Goal: Information Seeking & Learning: Learn about a topic

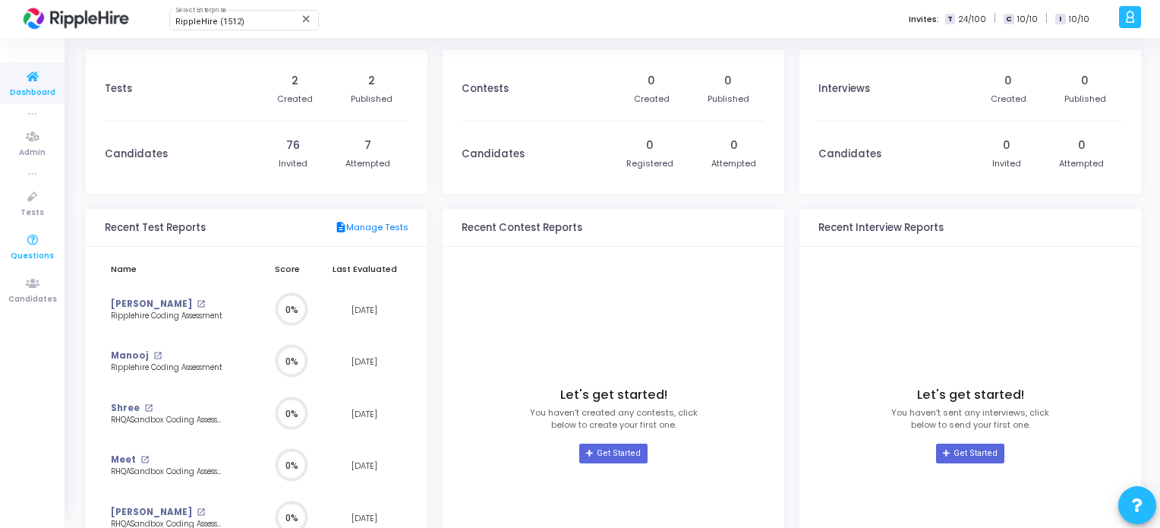
click at [28, 244] on icon at bounding box center [33, 240] width 32 height 19
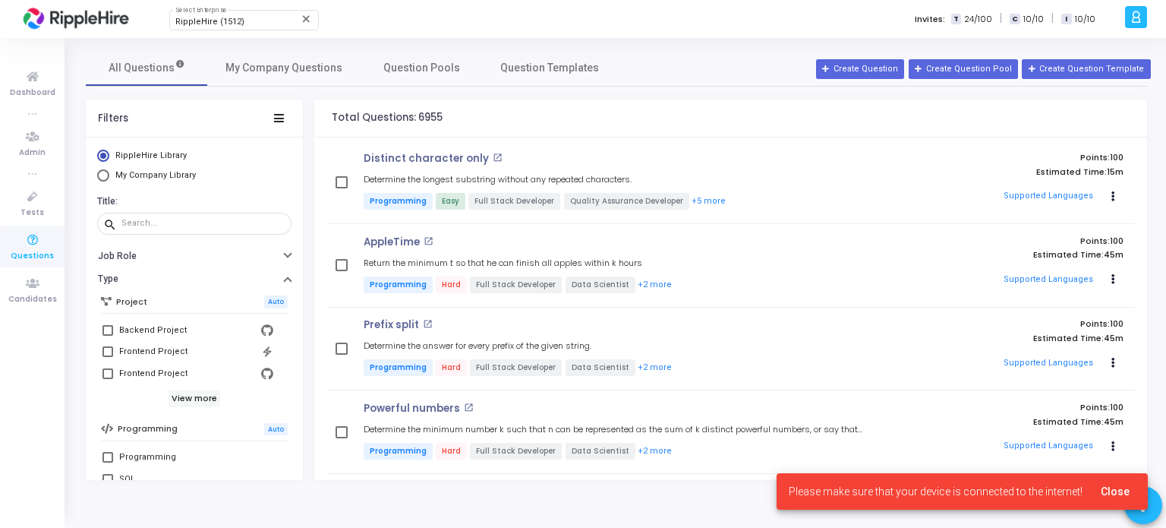
drag, startPoint x: 418, startPoint y: 121, endPoint x: 492, endPoint y: 115, distance: 73.9
click at [452, 120] on div "Total Questions: 6955" at bounding box center [730, 118] width 833 height 38
click at [515, 111] on div "Total Questions: 6955" at bounding box center [730, 118] width 833 height 38
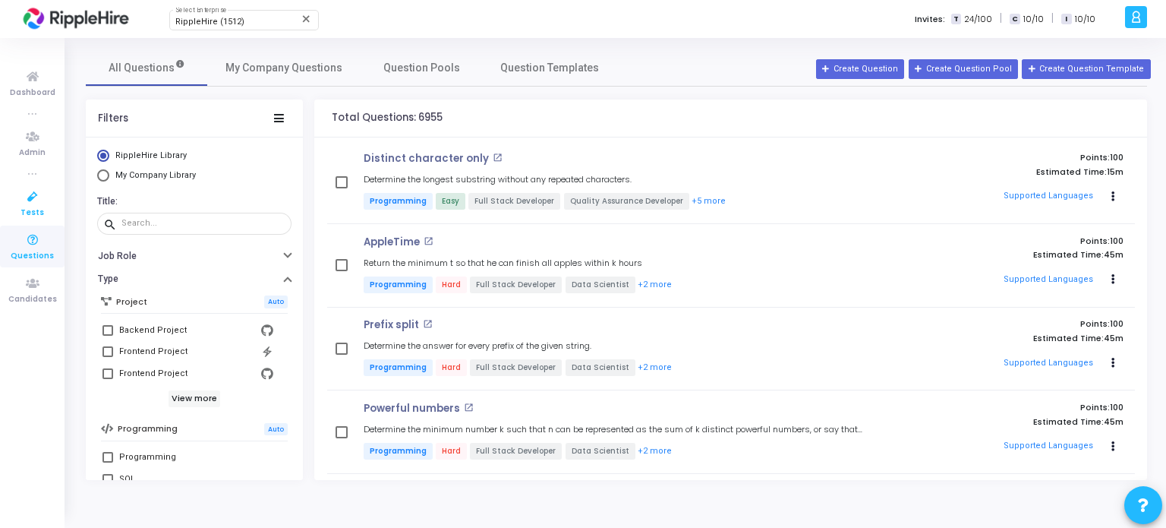
click at [24, 205] on icon at bounding box center [33, 197] width 32 height 19
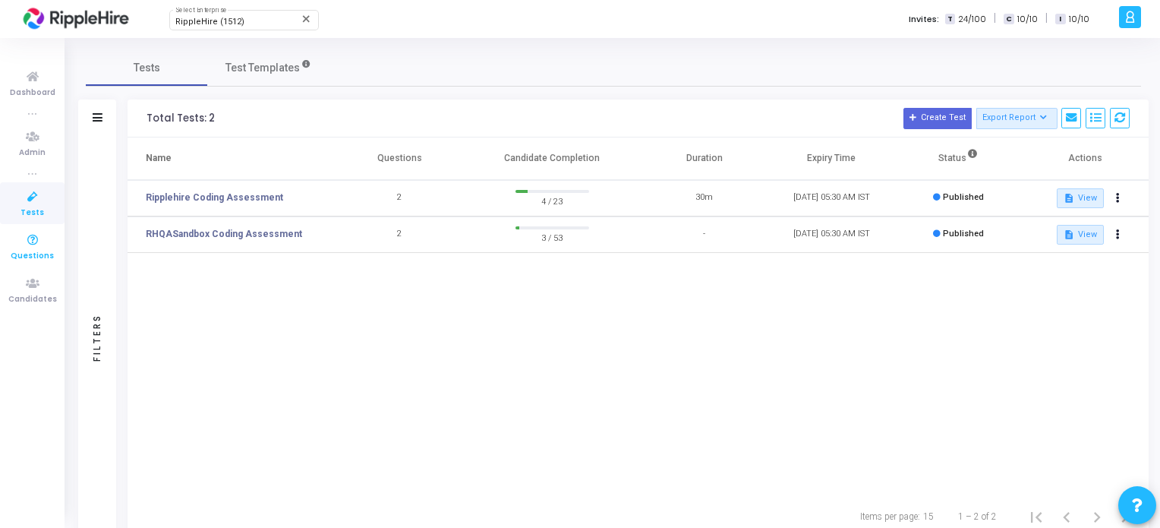
click at [49, 245] on link "Questions" at bounding box center [32, 246] width 65 height 42
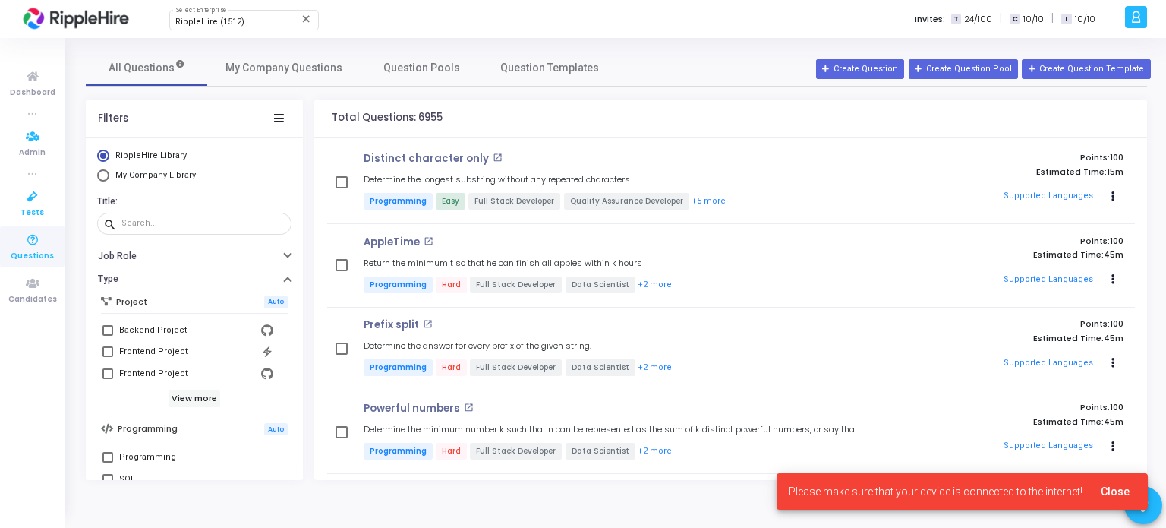
click at [39, 200] on icon at bounding box center [33, 197] width 32 height 19
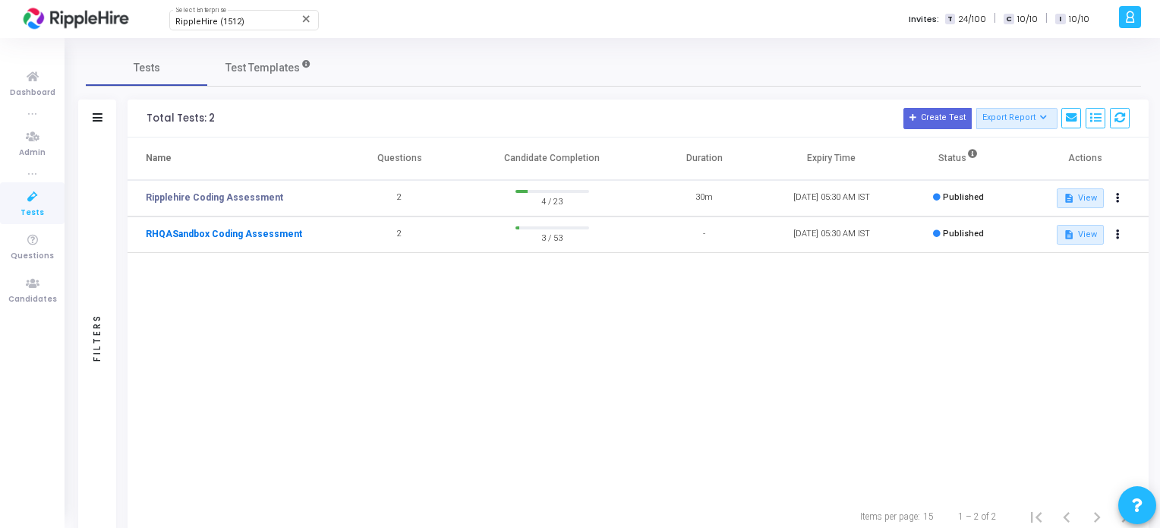
drag, startPoint x: 290, startPoint y: 227, endPoint x: 229, endPoint y: 231, distance: 60.9
click at [229, 231] on link "RHQASandbox Coding Assessment" at bounding box center [224, 234] width 156 height 14
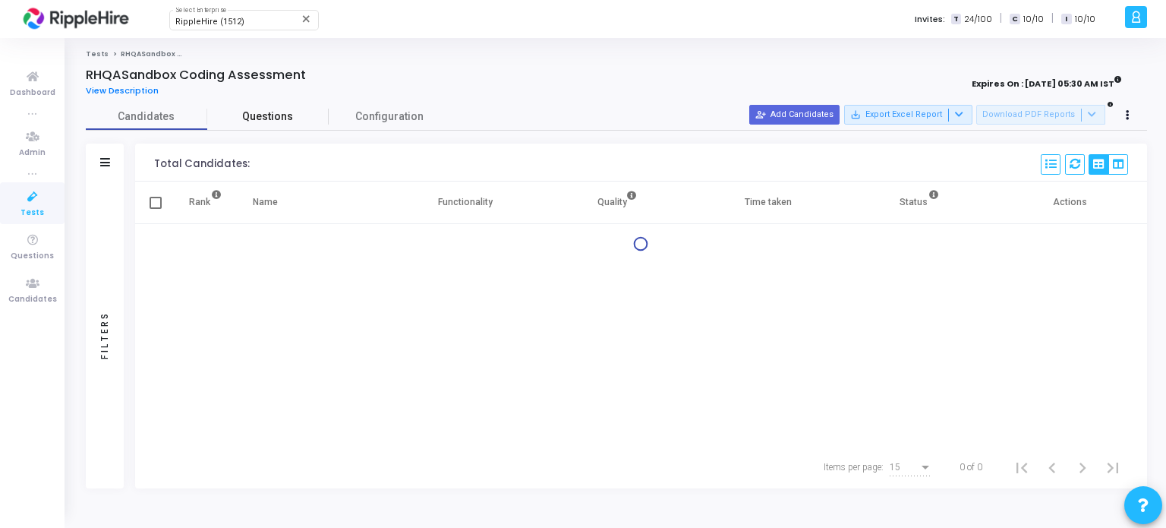
click at [243, 122] on span "Questions" at bounding box center [267, 117] width 121 height 16
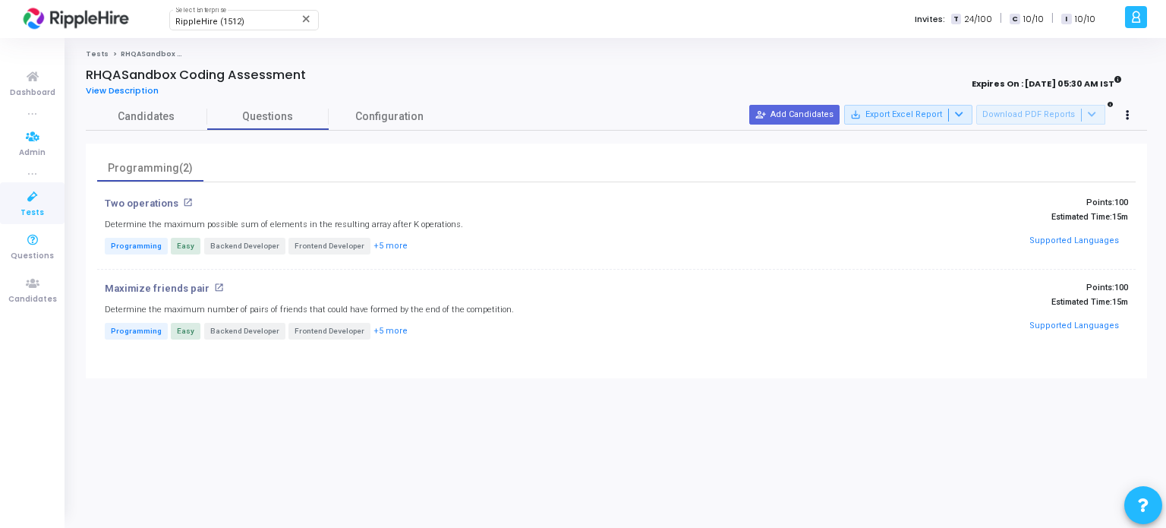
click at [26, 200] on icon at bounding box center [33, 197] width 32 height 19
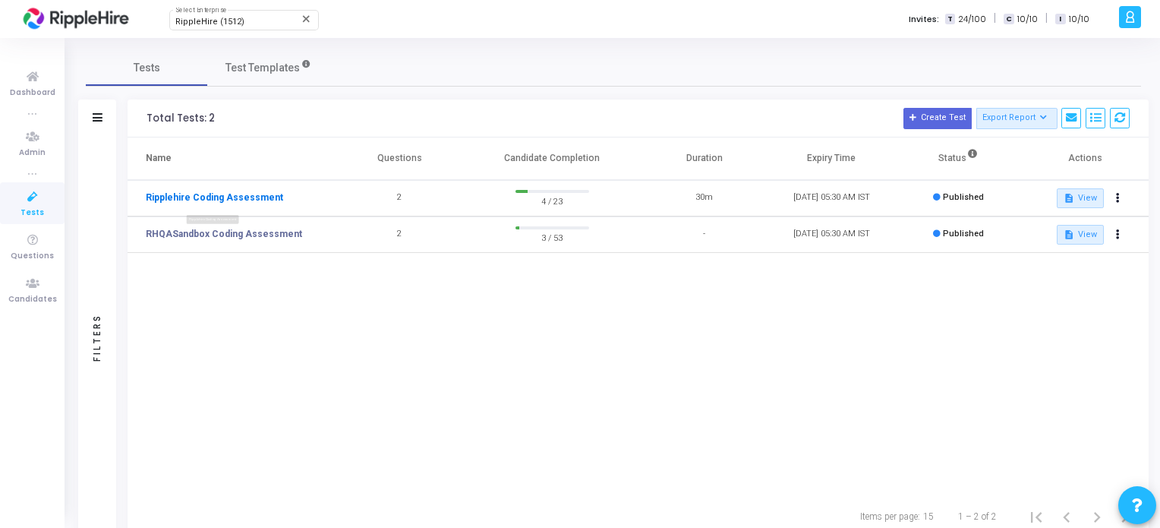
click at [221, 194] on link "Ripplehire Coding Assessment" at bounding box center [214, 198] width 137 height 14
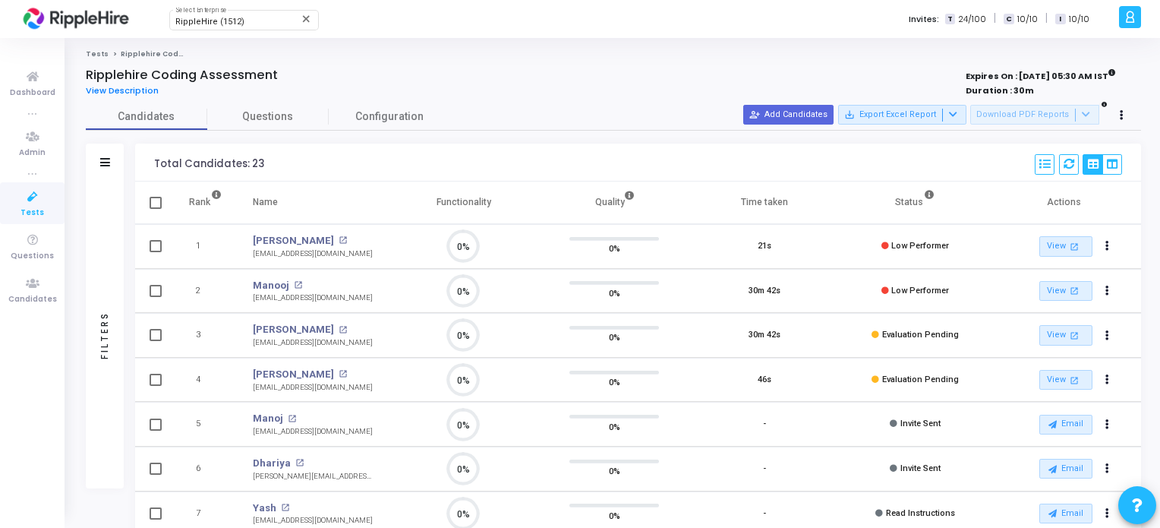
scroll to position [31, 39]
click at [271, 125] on link "Questions" at bounding box center [267, 116] width 121 height 27
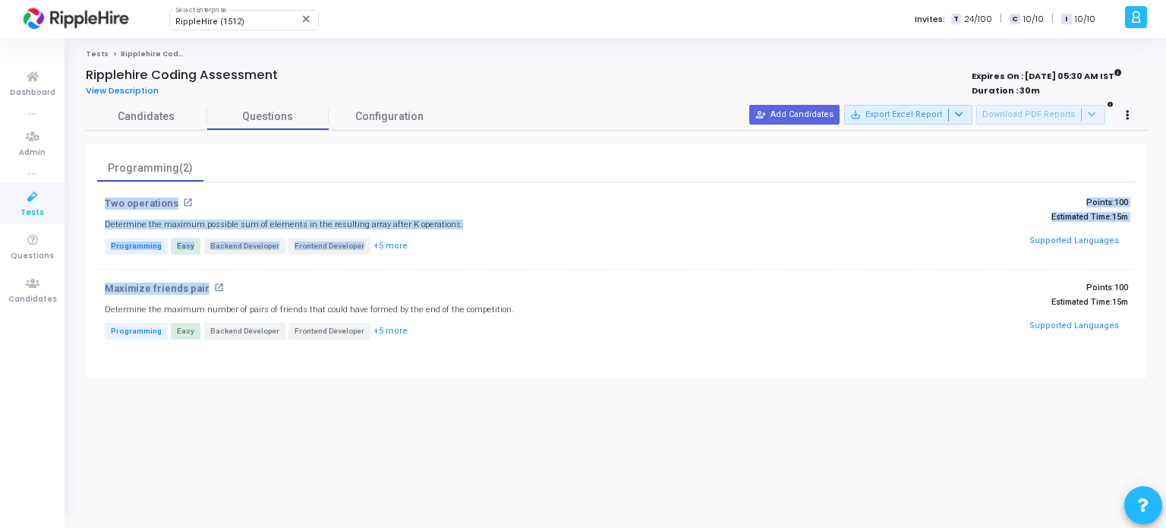
drag, startPoint x: 95, startPoint y: 200, endPoint x: 232, endPoint y: 293, distance: 165.1
click at [232, 293] on div "Programming(2) Two operations open_in_new Determine the maximum possible sum of…" at bounding box center [616, 260] width 1061 height 235
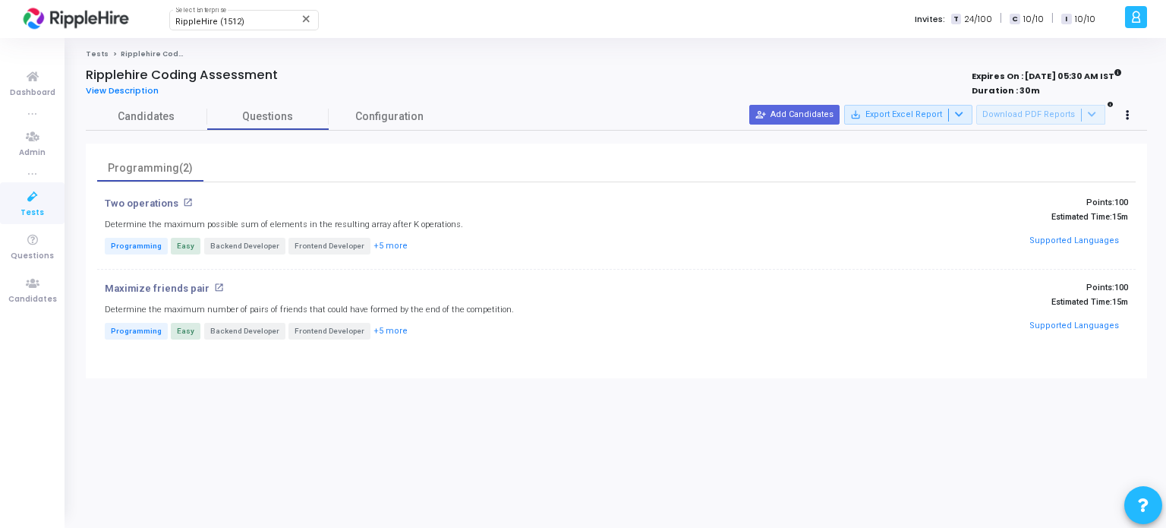
click at [304, 297] on div "Maximize friends pair open_in_new Determine the maximum number of pairs of frie…" at bounding box center [443, 311] width 692 height 59
click at [431, 467] on div "Tests Ripplehire Coding Assessment Ripplehire Coding Assessment View Descriptio…" at bounding box center [616, 282] width 1061 height 467
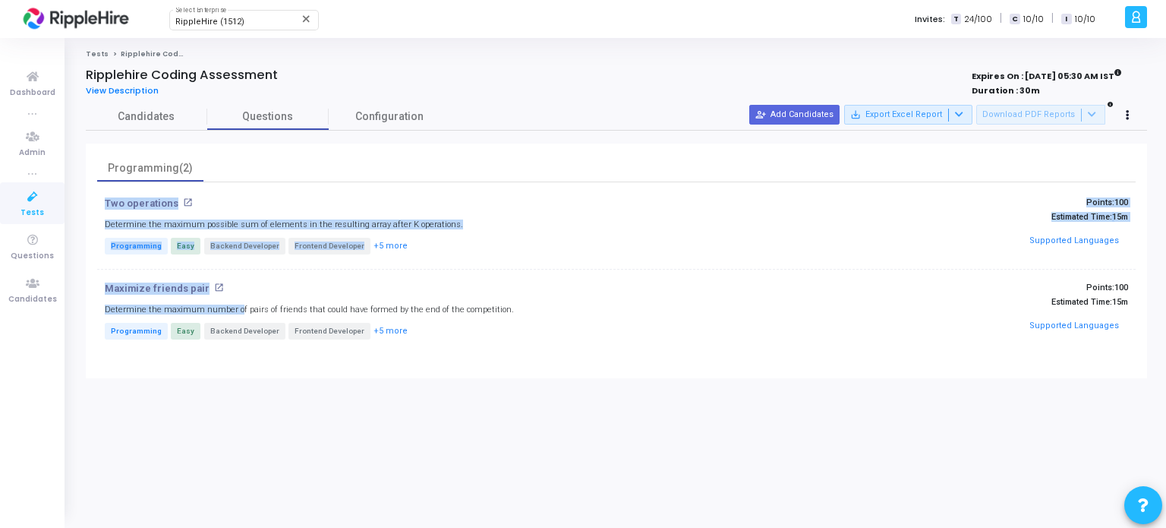
drag, startPoint x: 97, startPoint y: 206, endPoint x: 237, endPoint y: 282, distance: 159.3
click at [227, 296] on div "Two operations open_in_new Determine the maximum possible sum of elements in th…" at bounding box center [616, 275] width 1039 height 156
click at [238, 280] on div "Two operations open_in_new Determine the maximum possible sum of elements in th…" at bounding box center [616, 275] width 1039 height 156
drag, startPoint x: 112, startPoint y: 217, endPoint x: 235, endPoint y: 291, distance: 143.3
click at [235, 291] on div "Programming(2) Two operations open_in_new Determine the maximum possible sum of…" at bounding box center [616, 260] width 1061 height 235
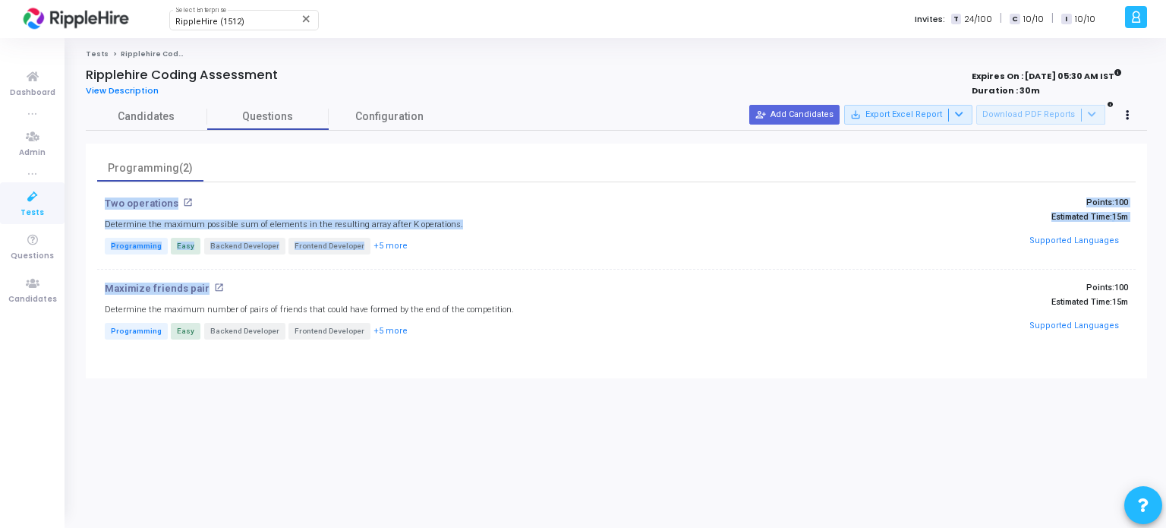
click at [260, 285] on h4 "Maximize friends pair open_in_new" at bounding box center [443, 288] width 677 height 12
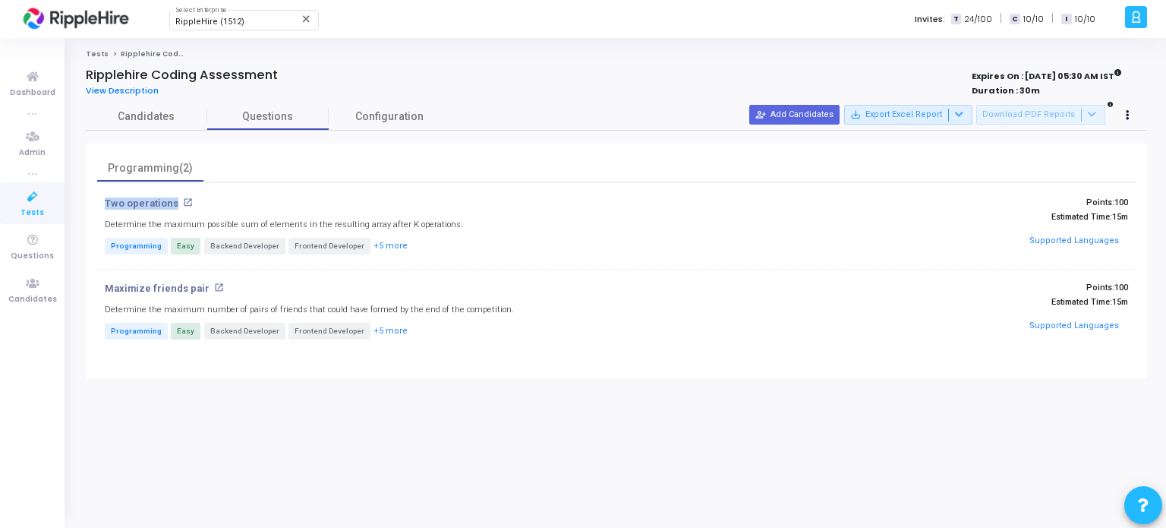
drag, startPoint x: 103, startPoint y: 206, endPoint x: 171, endPoint y: 258, distance: 85.0
click at [183, 209] on div "Two operations open_in_new Determine the maximum possible sum of elements in th…" at bounding box center [443, 226] width 692 height 59
drag, startPoint x: 118, startPoint y: 288, endPoint x: 195, endPoint y: 290, distance: 76.7
click at [195, 290] on p "Maximize friends pair" at bounding box center [157, 288] width 105 height 12
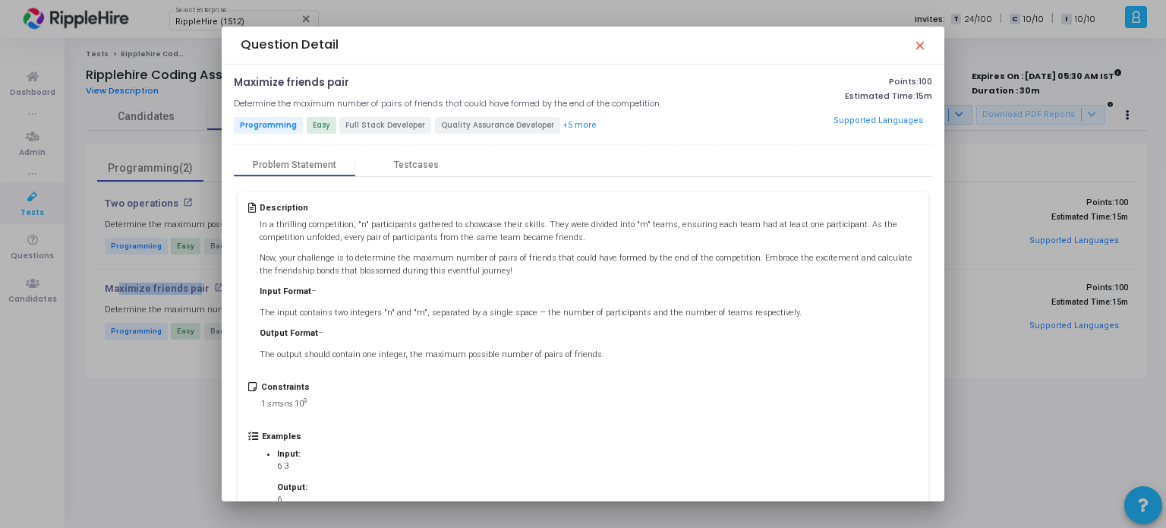
click at [915, 45] on mat-icon "close" at bounding box center [919, 45] width 12 height 12
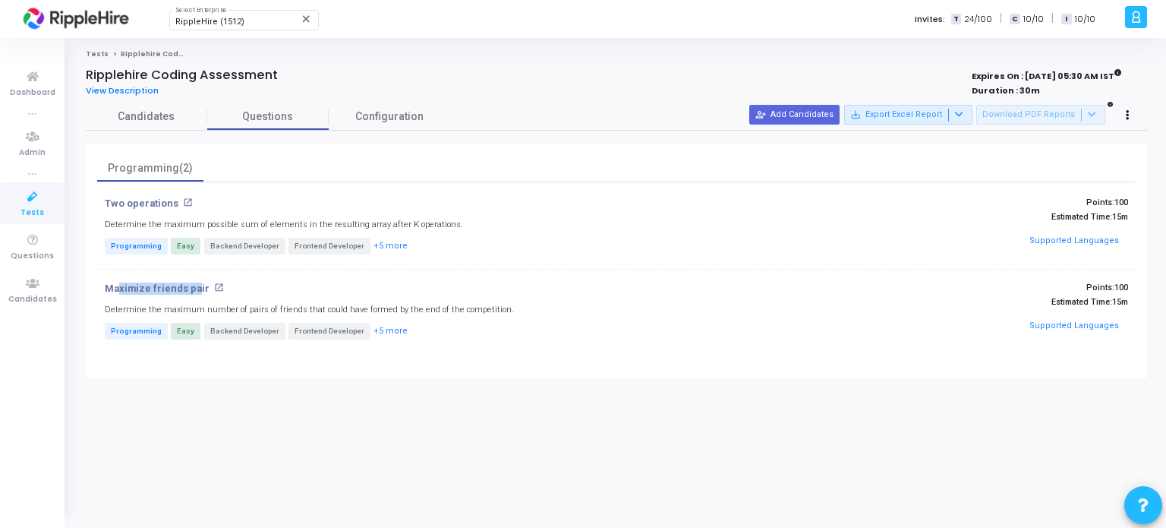
click at [238, 278] on div "Two operations open_in_new Determine the maximum possible sum of elements in th…" at bounding box center [616, 275] width 1039 height 156
click at [392, 112] on span "Configuration" at bounding box center [389, 117] width 68 height 16
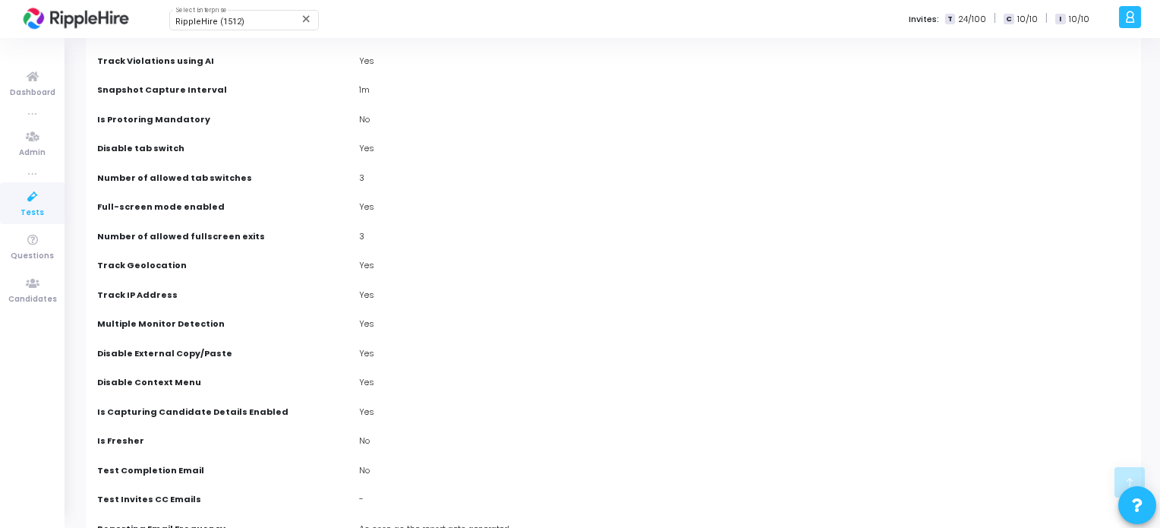
scroll to position [24, 0]
